Goal: Transaction & Acquisition: Purchase product/service

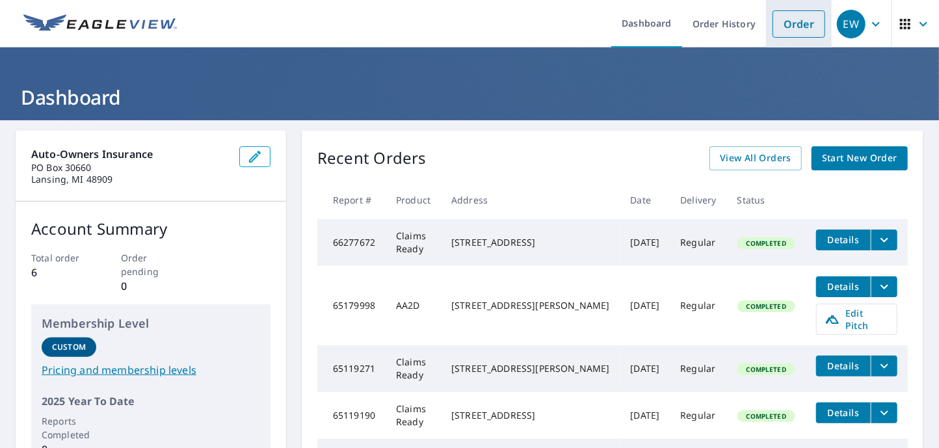
click at [786, 21] on link "Order" at bounding box center [799, 23] width 53 height 27
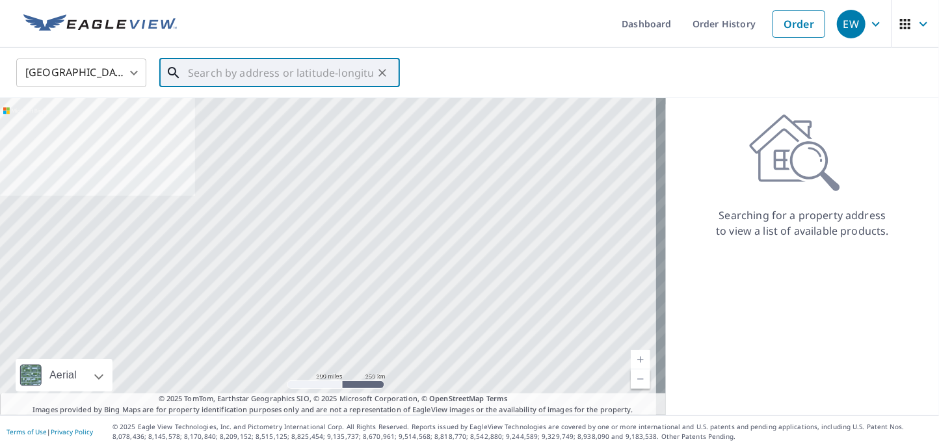
click at [209, 69] on input "text" at bounding box center [280, 73] width 185 height 36
paste input "[STREET_ADDRESS]"
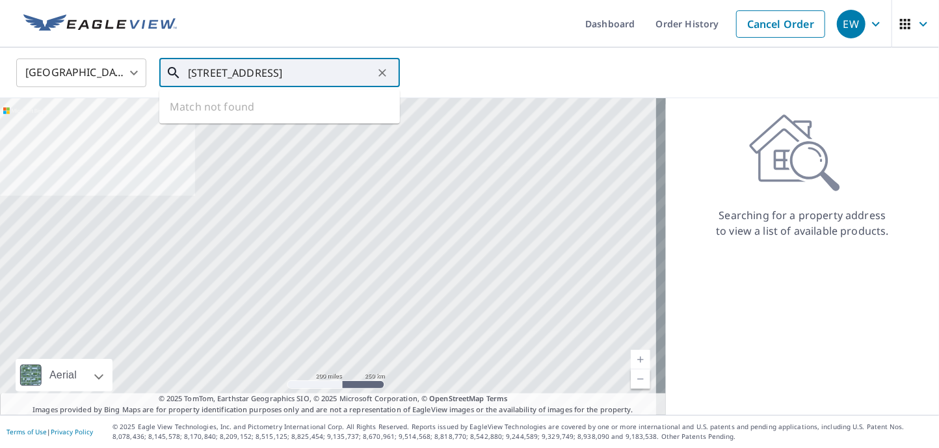
scroll to position [0, 31]
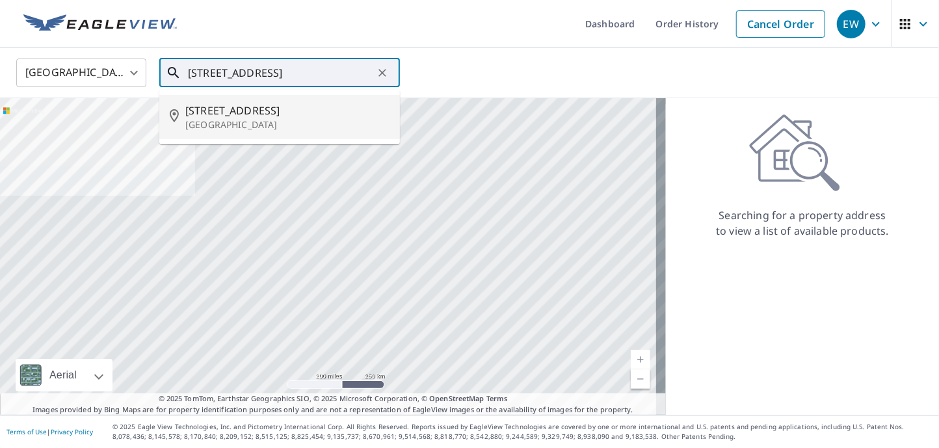
click at [213, 118] on p "[GEOGRAPHIC_DATA]" at bounding box center [287, 124] width 204 height 13
type input "[STREET_ADDRESS]"
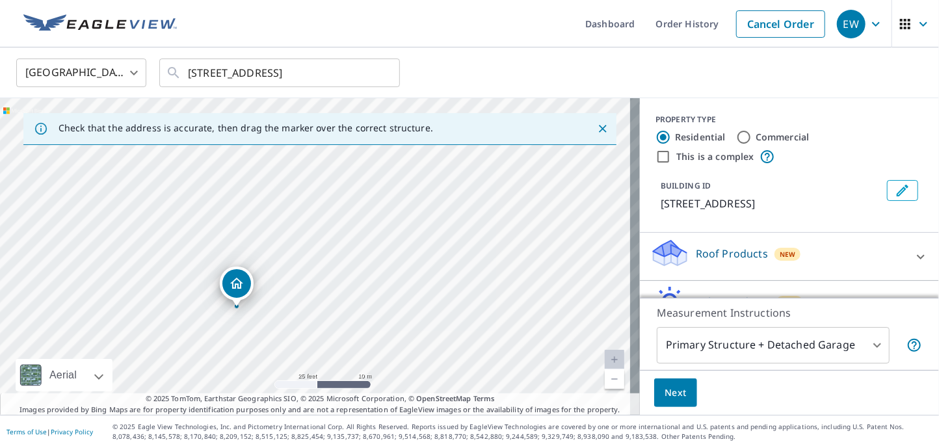
drag, startPoint x: 314, startPoint y: 295, endPoint x: 340, endPoint y: 116, distance: 181.3
click at [340, 116] on div "Check that the address is accurate, then drag the marker over the correct struc…" at bounding box center [320, 256] width 640 height 317
drag, startPoint x: 263, startPoint y: 267, endPoint x: 376, endPoint y: 127, distance: 179.9
click at [376, 127] on div "Check that the address is accurate, then drag the marker over the correct struc…" at bounding box center [320, 256] width 640 height 317
click at [857, 135] on div "Residential Commercial" at bounding box center [790, 137] width 268 height 16
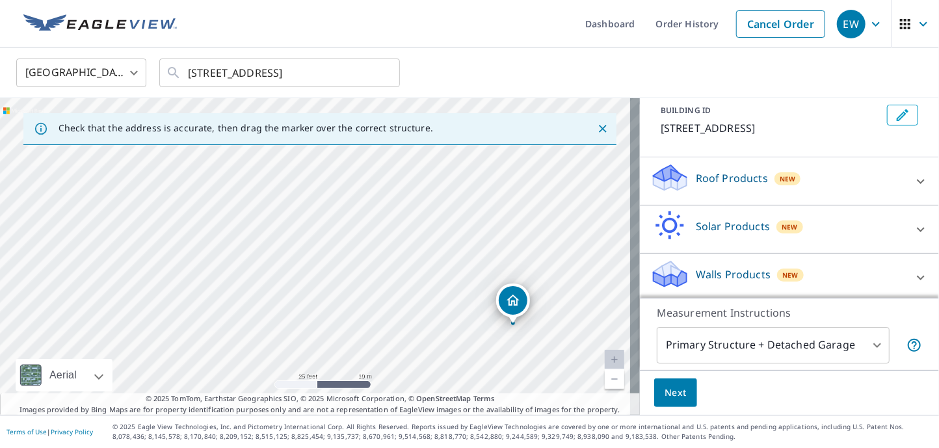
scroll to position [78, 0]
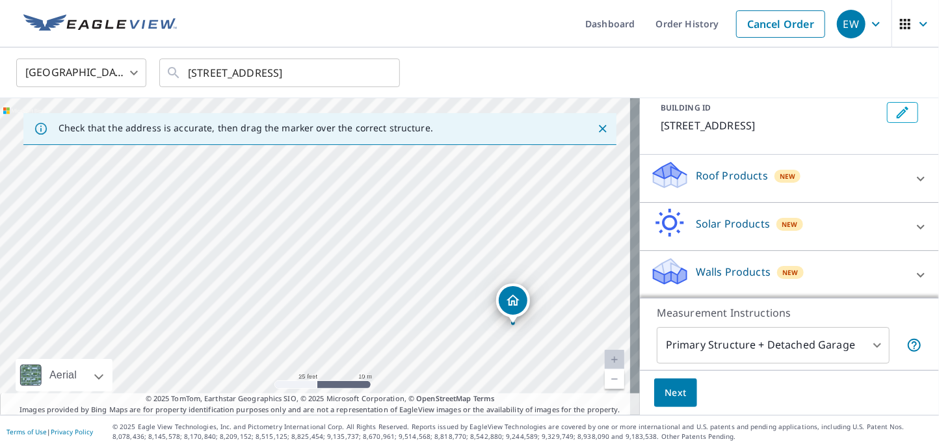
click at [827, 181] on div "Roof Products New" at bounding box center [778, 178] width 255 height 37
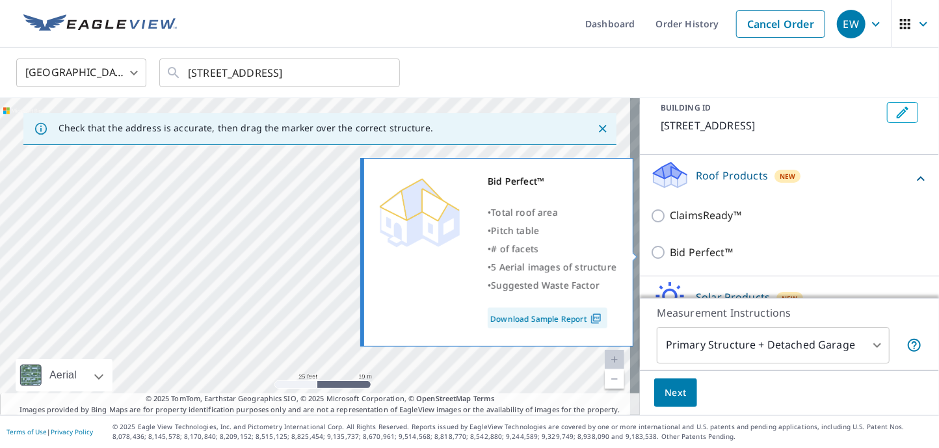
click at [653, 255] on input "Bid Perfect™" at bounding box center [661, 253] width 20 height 16
checkbox input "true"
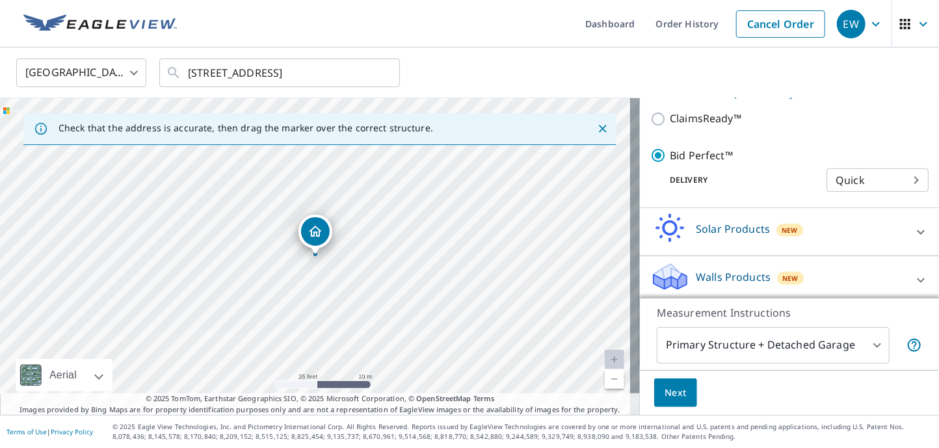
scroll to position [195, 0]
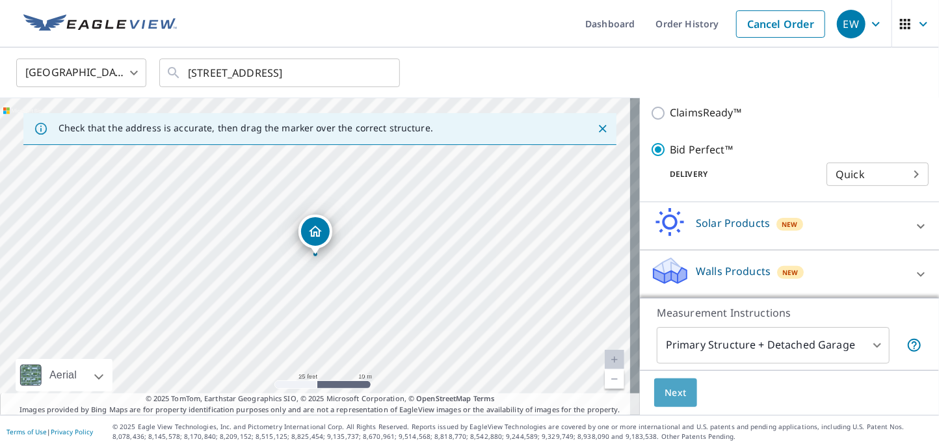
click at [665, 398] on span "Next" at bounding box center [676, 393] width 22 height 16
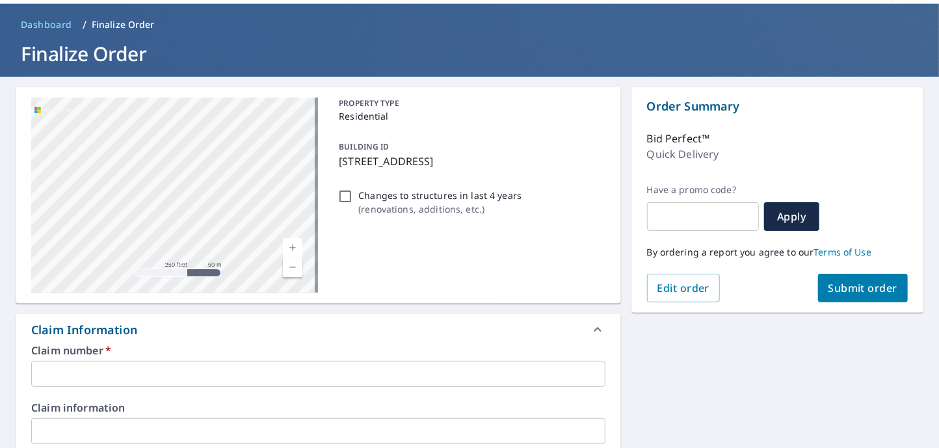
scroll to position [65, 0]
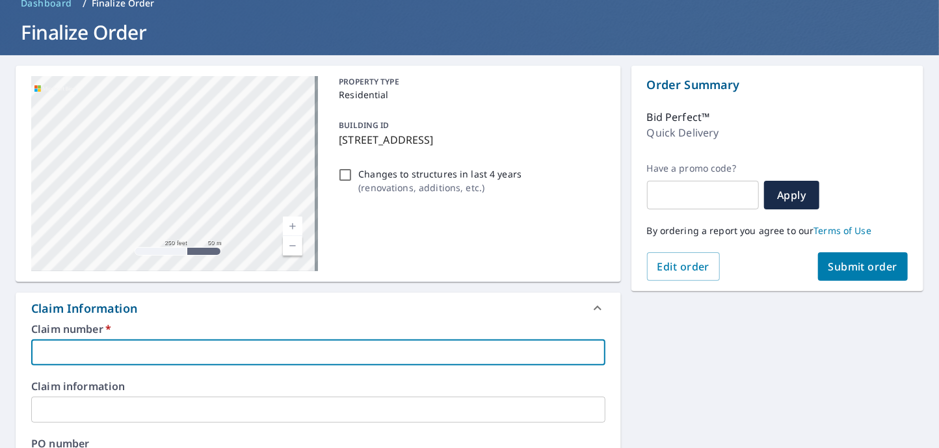
click at [138, 345] on input "text" at bounding box center [318, 353] width 574 height 26
paste input "[PHONE_NUMBER]"
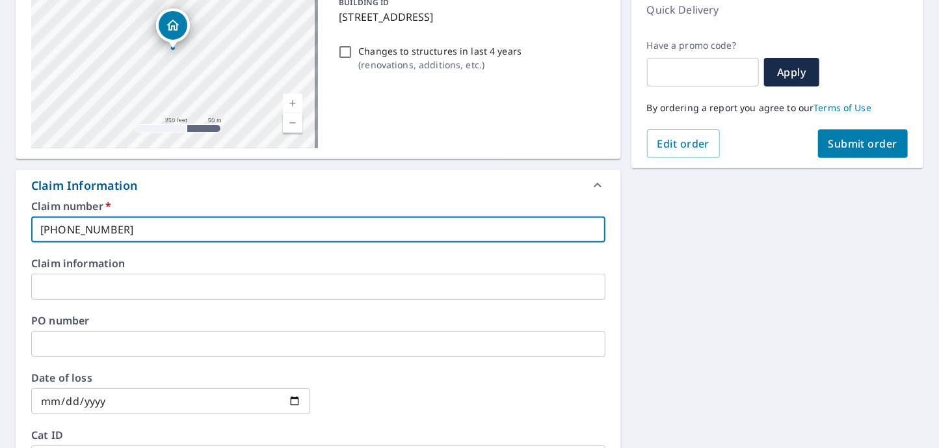
scroll to position [195, 0]
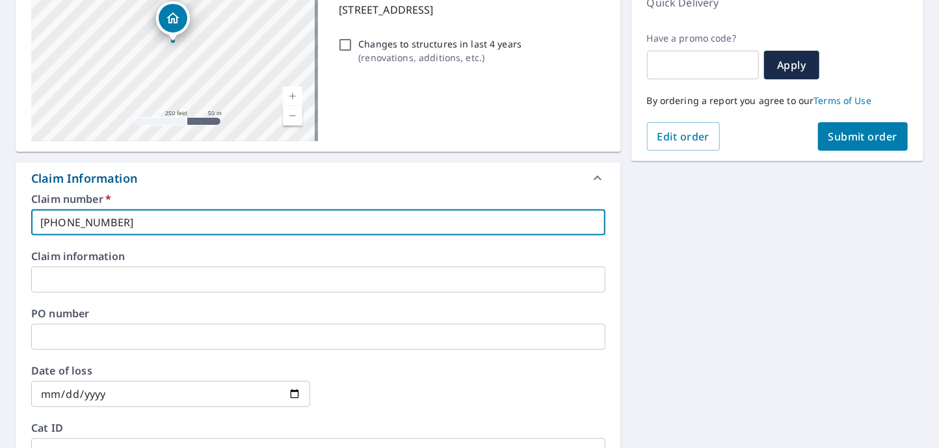
type input "[PHONE_NUMBER]"
click at [288, 394] on input "date" at bounding box center [170, 394] width 279 height 26
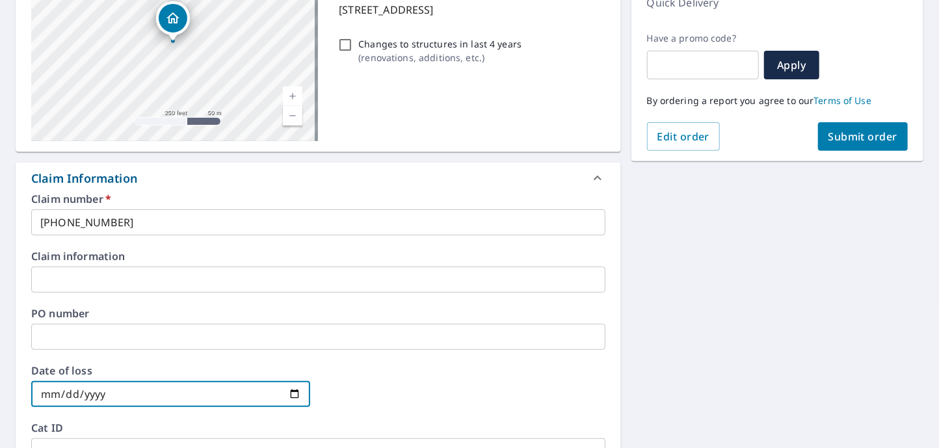
type input "[DATE]"
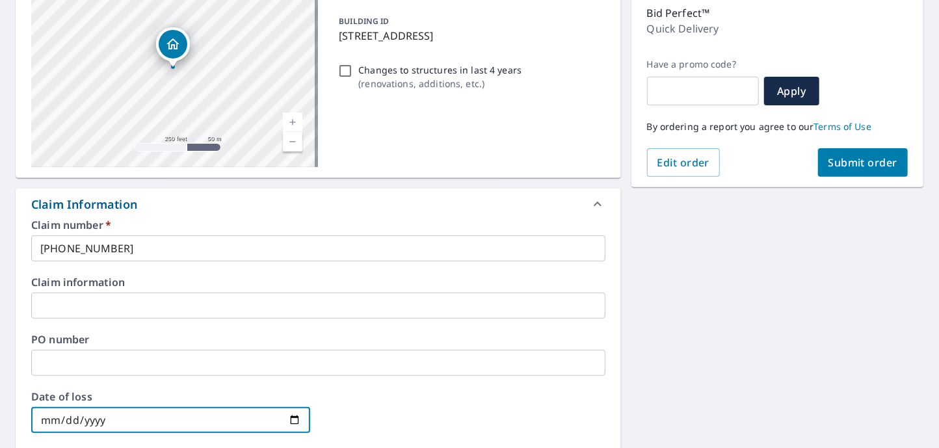
scroll to position [153, 0]
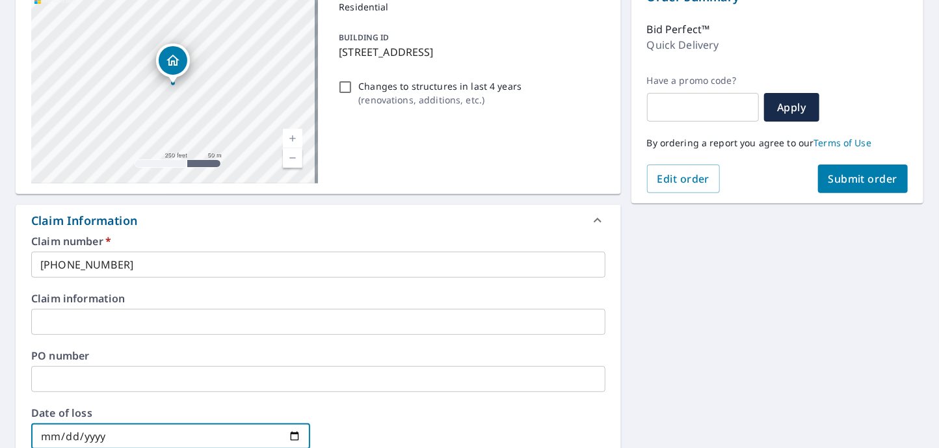
click at [859, 180] on span "Submit order" at bounding box center [864, 179] width 70 height 14
